Goal: Check status: Check status

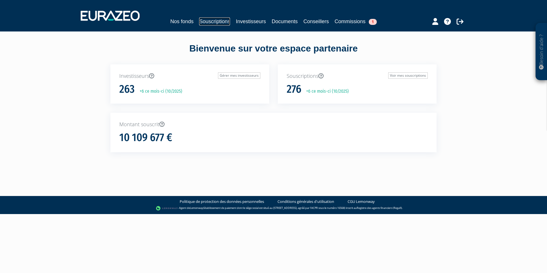
click at [217, 20] on link "Souscriptions" at bounding box center [214, 21] width 31 height 8
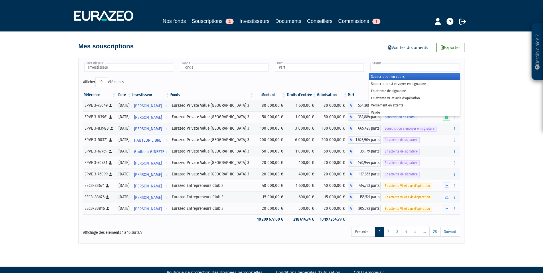
click at [410, 68] on input "text" at bounding box center [414, 67] width 89 height 8
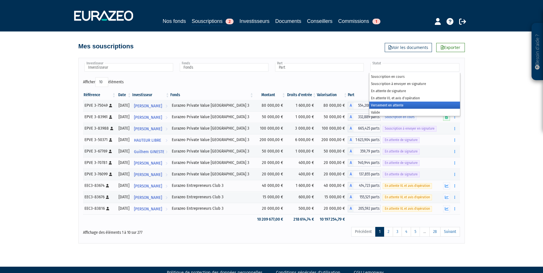
click at [404, 105] on li "Versement en attente" at bounding box center [414, 105] width 90 height 7
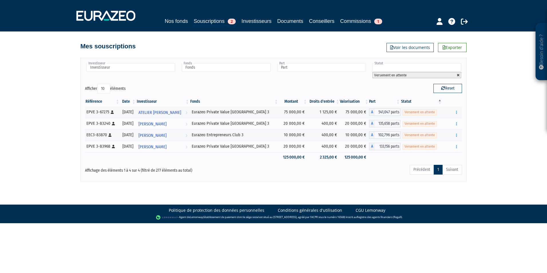
click at [459, 75] on link at bounding box center [458, 75] width 3 height 3
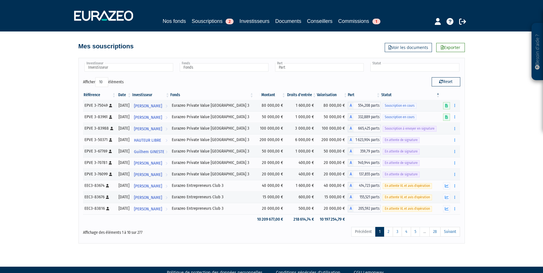
click at [391, 68] on input "text" at bounding box center [414, 67] width 89 height 8
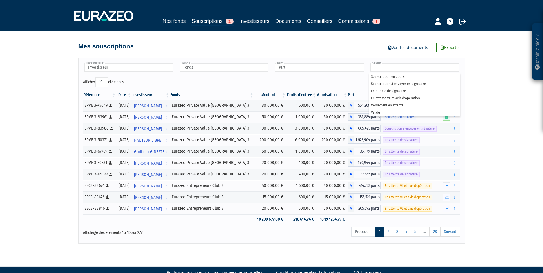
click at [326, 81] on div "Reset" at bounding box center [367, 82] width 193 height 11
type input "Statut"
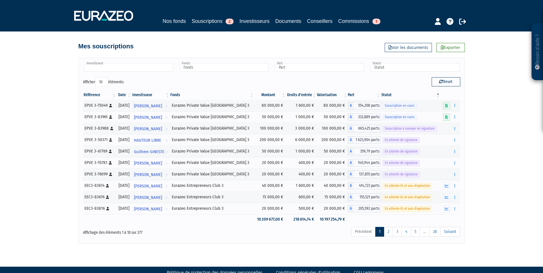
click at [156, 69] on input "text" at bounding box center [128, 67] width 89 height 8
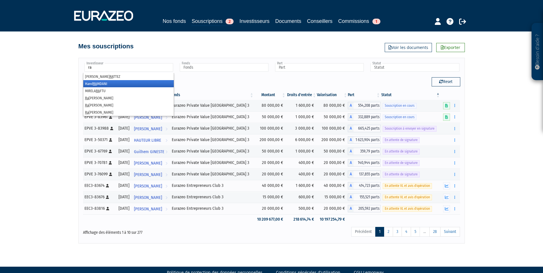
type input "ra"
click at [161, 86] on li "Hand [PERSON_NAME]" at bounding box center [128, 83] width 90 height 7
